Goal: Communication & Community: Share content

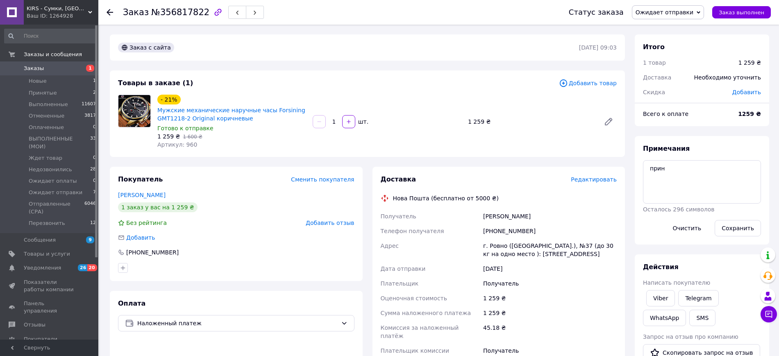
click at [596, 176] on span "Редактировать" at bounding box center [594, 179] width 46 height 7
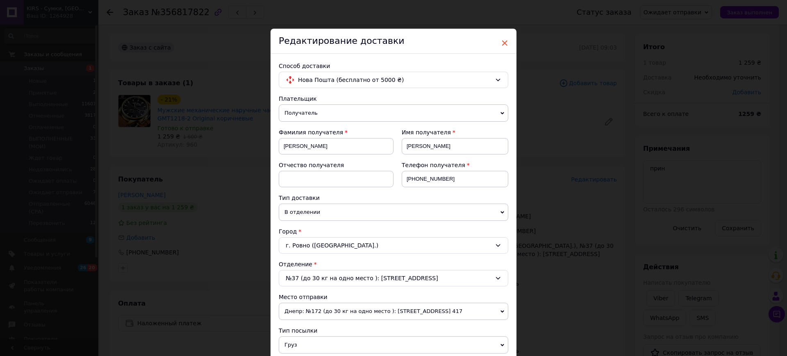
click at [504, 41] on span "×" at bounding box center [504, 43] width 7 height 14
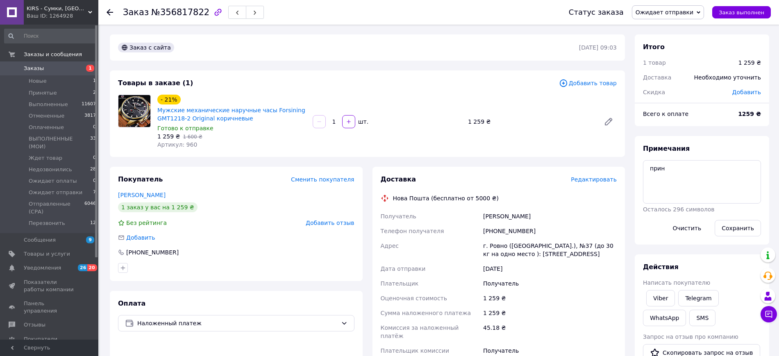
scroll to position [217, 0]
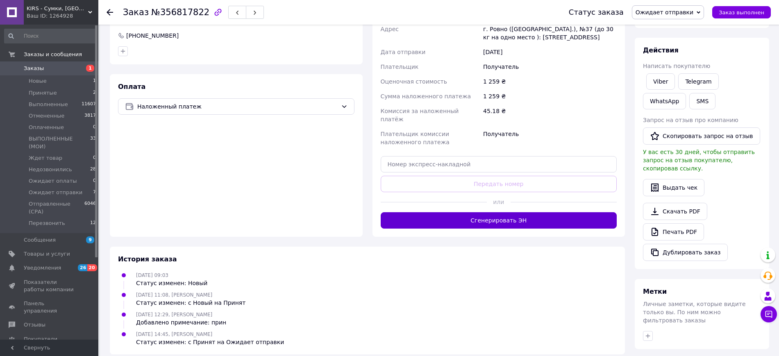
click at [512, 212] on button "Сгенерировать ЭН" at bounding box center [499, 220] width 237 height 16
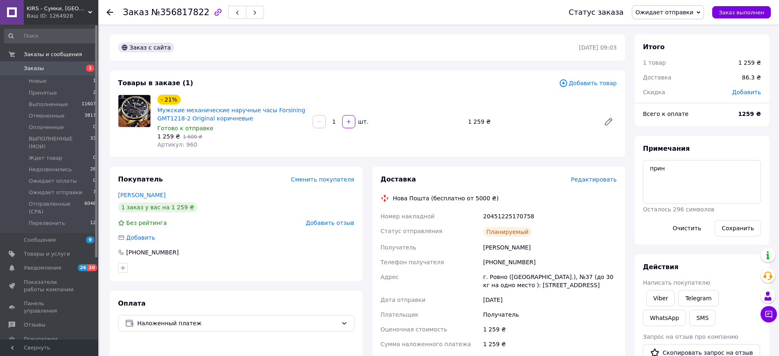
click at [498, 213] on div "20451225170758" at bounding box center [550, 216] width 137 height 15
copy div "20451225170758"
click at [689, 313] on button "SMS" at bounding box center [702, 318] width 26 height 16
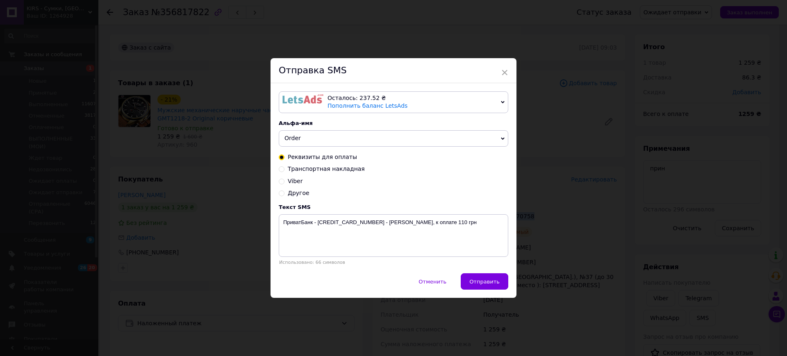
click at [310, 168] on span "Транспортная накладная" at bounding box center [326, 169] width 77 height 7
click at [284, 168] on input "Транспортная накладная" at bounding box center [282, 169] width 6 height 6
radio input "true"
radio input "false"
click at [365, 226] on textarea "Заказ отправлен. Номер накладной: . [DOMAIN_NAME]" at bounding box center [394, 235] width 230 height 43
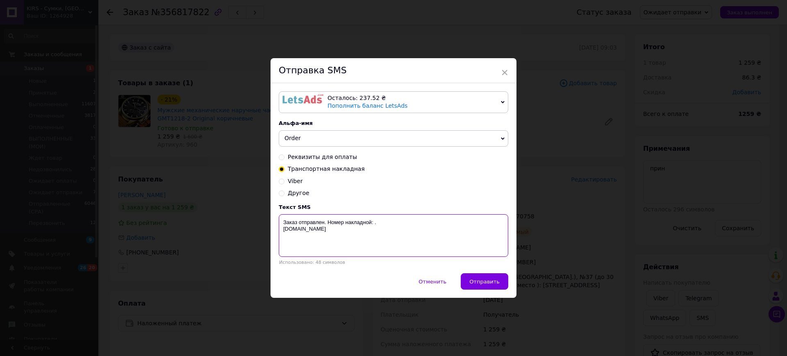
click at [374, 223] on textarea "Заказ отправлен. Номер накладной: . [DOMAIN_NAME]" at bounding box center [394, 235] width 230 height 43
click at [373, 221] on textarea "Заказ отправлен. Номер накладной: . [DOMAIN_NAME]" at bounding box center [394, 235] width 230 height 43
paste textarea "20451225170758"
type textarea "Заказ отправлен. Номер накладной: 20451225170758. [DOMAIN_NAME]"
drag, startPoint x: 354, startPoint y: 239, endPoint x: 221, endPoint y: 203, distance: 138.4
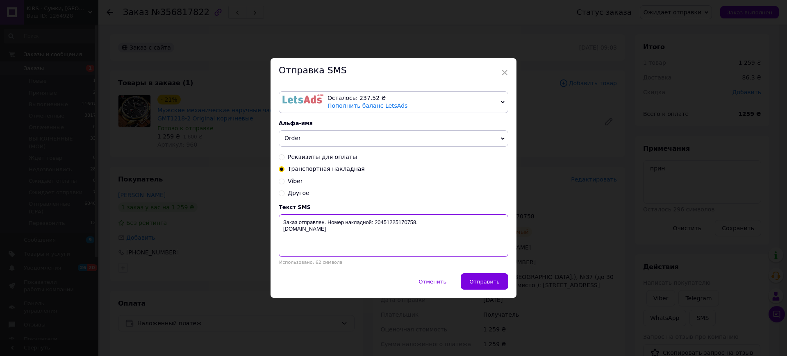
click at [221, 203] on div "× Отправка SMS Осталось: 237.52 ₴ Пополнить баланс LetsAds Подключить SMSClub А…" at bounding box center [393, 178] width 787 height 356
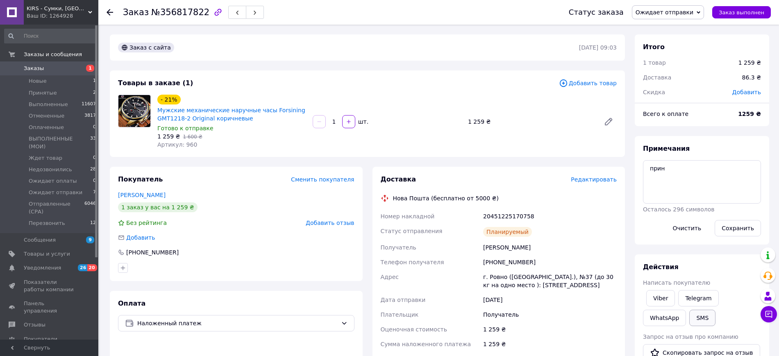
click at [689, 316] on button "SMS" at bounding box center [702, 318] width 26 height 16
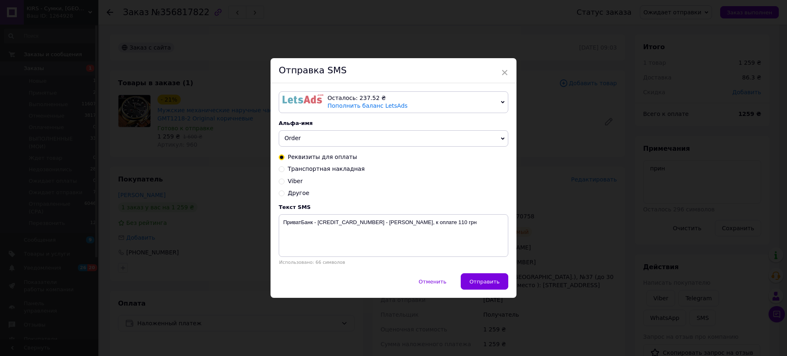
click at [340, 167] on span "Транспортная накладная" at bounding box center [326, 169] width 77 height 7
click at [284, 167] on input "Транспортная накладная" at bounding box center [282, 169] width 6 height 6
radio input "true"
radio input "false"
drag, startPoint x: 320, startPoint y: 235, endPoint x: 282, endPoint y: 224, distance: 40.2
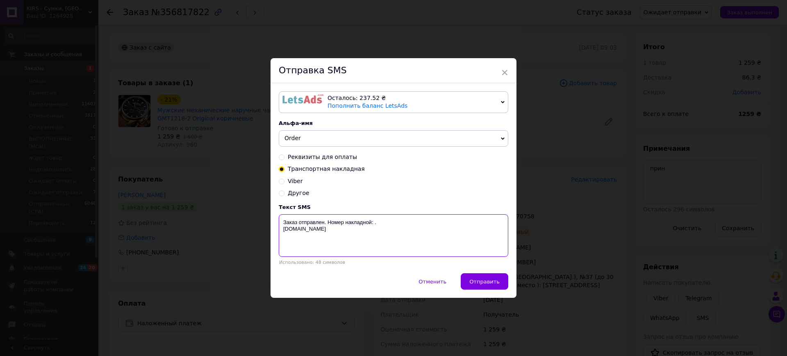
click at [282, 224] on textarea "Заказ отправлен. Номер накладной: . [DOMAIN_NAME]" at bounding box center [394, 235] width 230 height 43
paste textarea "20451225170758"
type textarea "Заказ отправлен. Номер накладной: 20451225170758. [DOMAIN_NAME]"
click at [493, 283] on span "Отправить" at bounding box center [484, 282] width 30 height 6
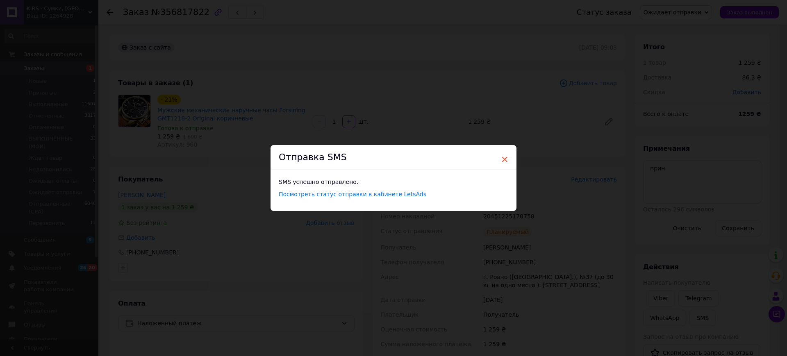
click at [505, 157] on span "×" at bounding box center [504, 159] width 7 height 14
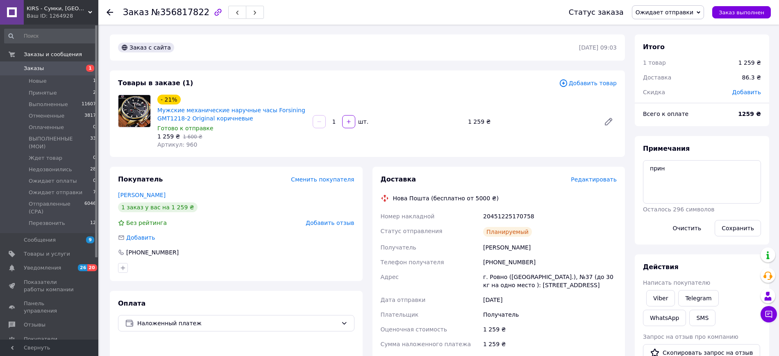
click at [694, 10] on span "Ожидает отправки" at bounding box center [665, 12] width 58 height 7
click at [685, 78] on li "Отправленные (СРА)" at bounding box center [668, 81] width 71 height 12
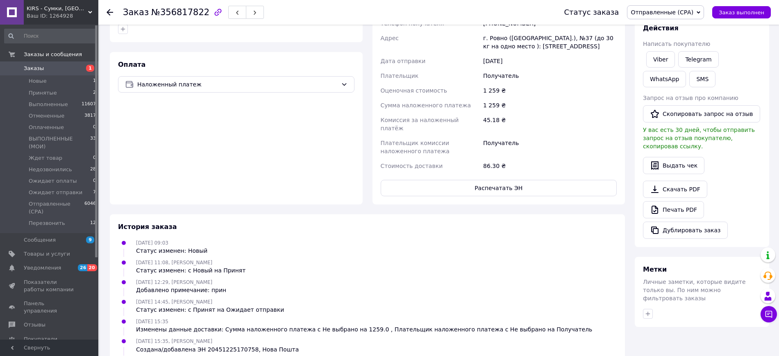
scroll to position [120, 0]
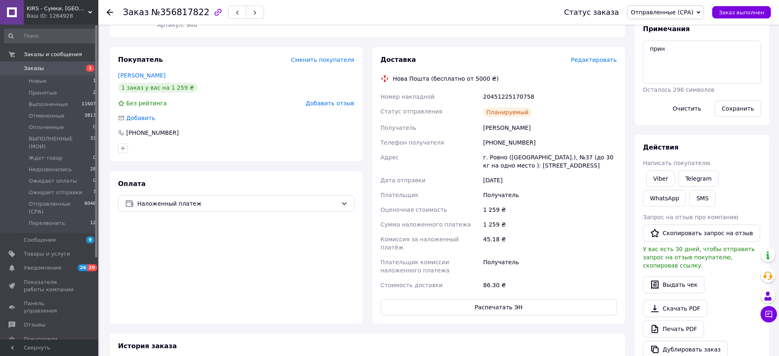
click at [510, 95] on div "20451225170758" at bounding box center [550, 96] width 137 height 15
copy div "20451225170758"
click at [689, 198] on button "SMS" at bounding box center [702, 198] width 26 height 16
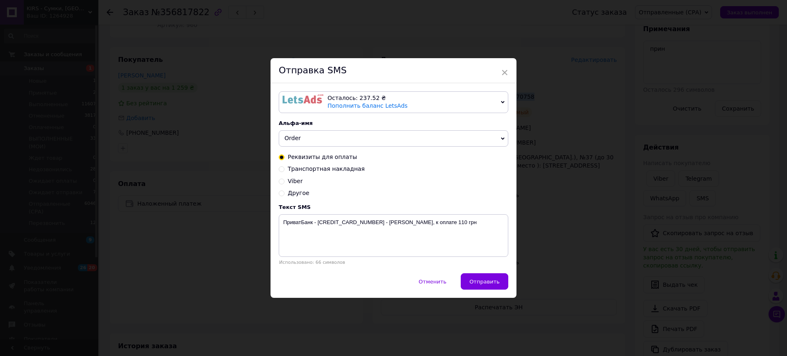
click at [316, 168] on span "Транспортная накладная" at bounding box center [326, 169] width 77 height 7
click at [284, 168] on input "Транспортная накладная" at bounding box center [282, 169] width 6 height 6
radio input "true"
radio input "false"
click at [373, 223] on textarea "Заказ отправлен. Номер накладной: . [DOMAIN_NAME]" at bounding box center [394, 235] width 230 height 43
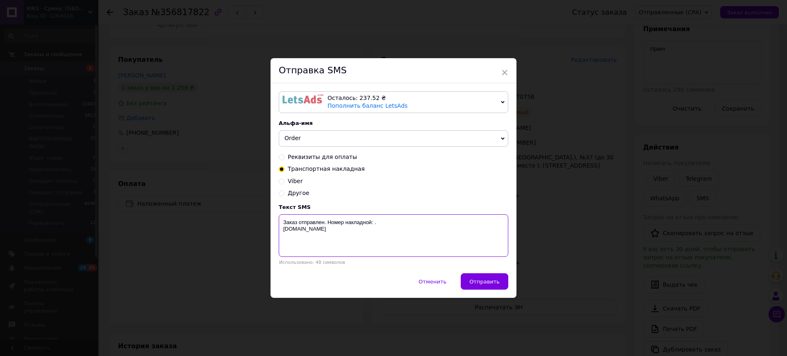
paste textarea "20451225170758"
type textarea "Заказ отправлен. Номер накладной: 20451225170758. [DOMAIN_NAME]"
drag, startPoint x: 341, startPoint y: 243, endPoint x: 161, endPoint y: 197, distance: 186.1
click at [161, 197] on div "× Отправка SMS Осталось: 237.52 ₴ Пополнить баланс LetsAds Подключить SMSClub А…" at bounding box center [393, 178] width 787 height 356
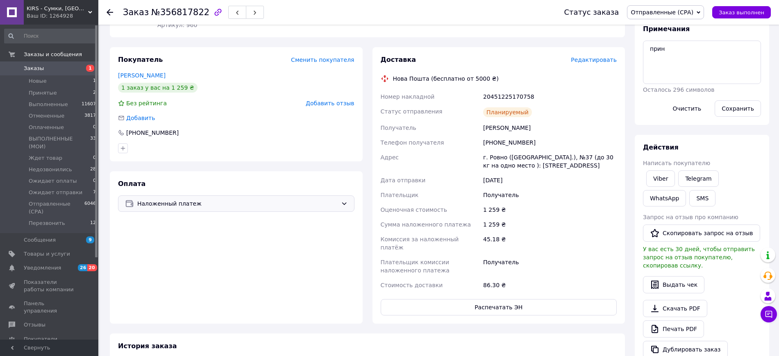
scroll to position [266, 0]
